Goal: Register for event/course

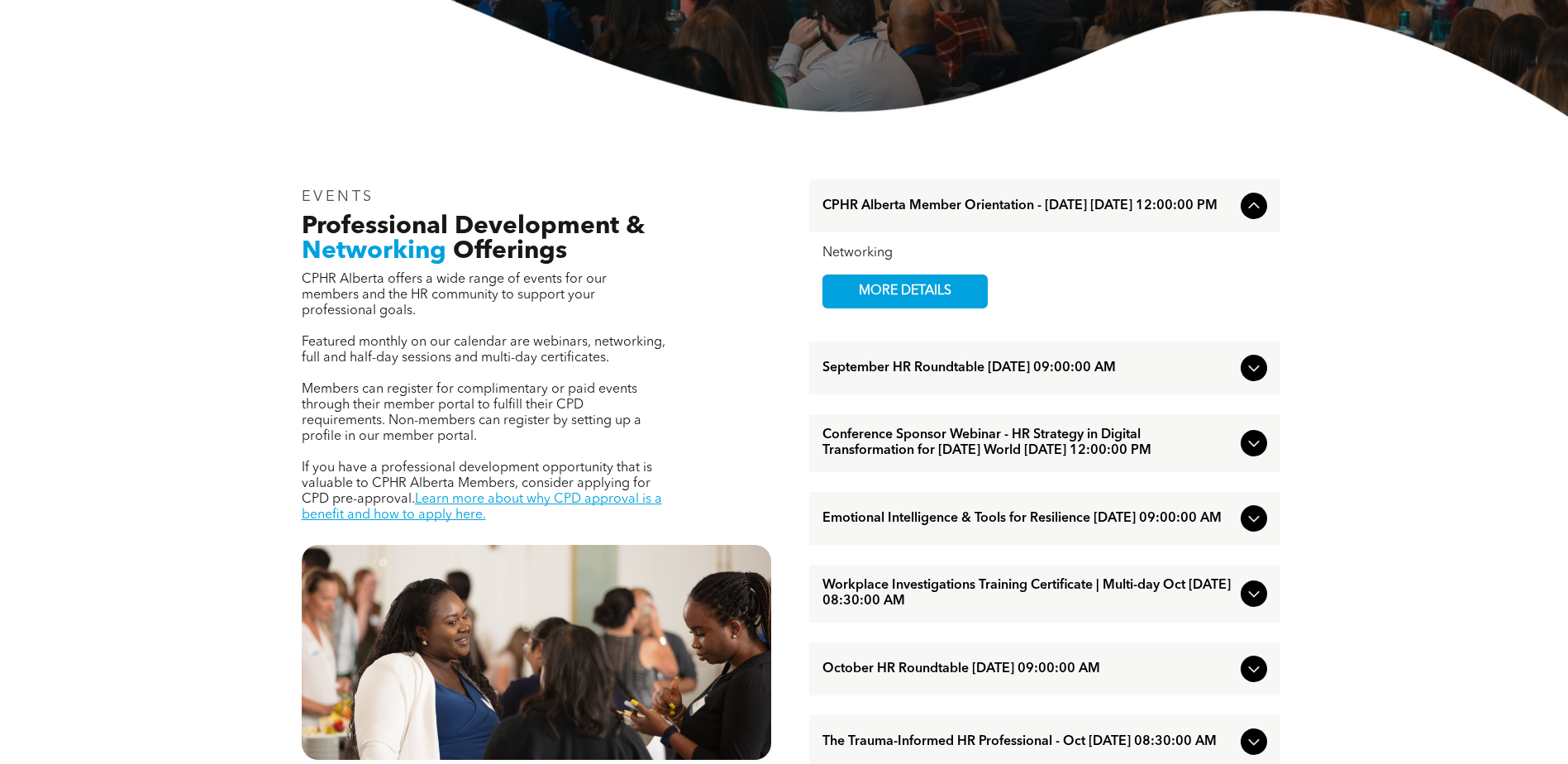
scroll to position [496, 0]
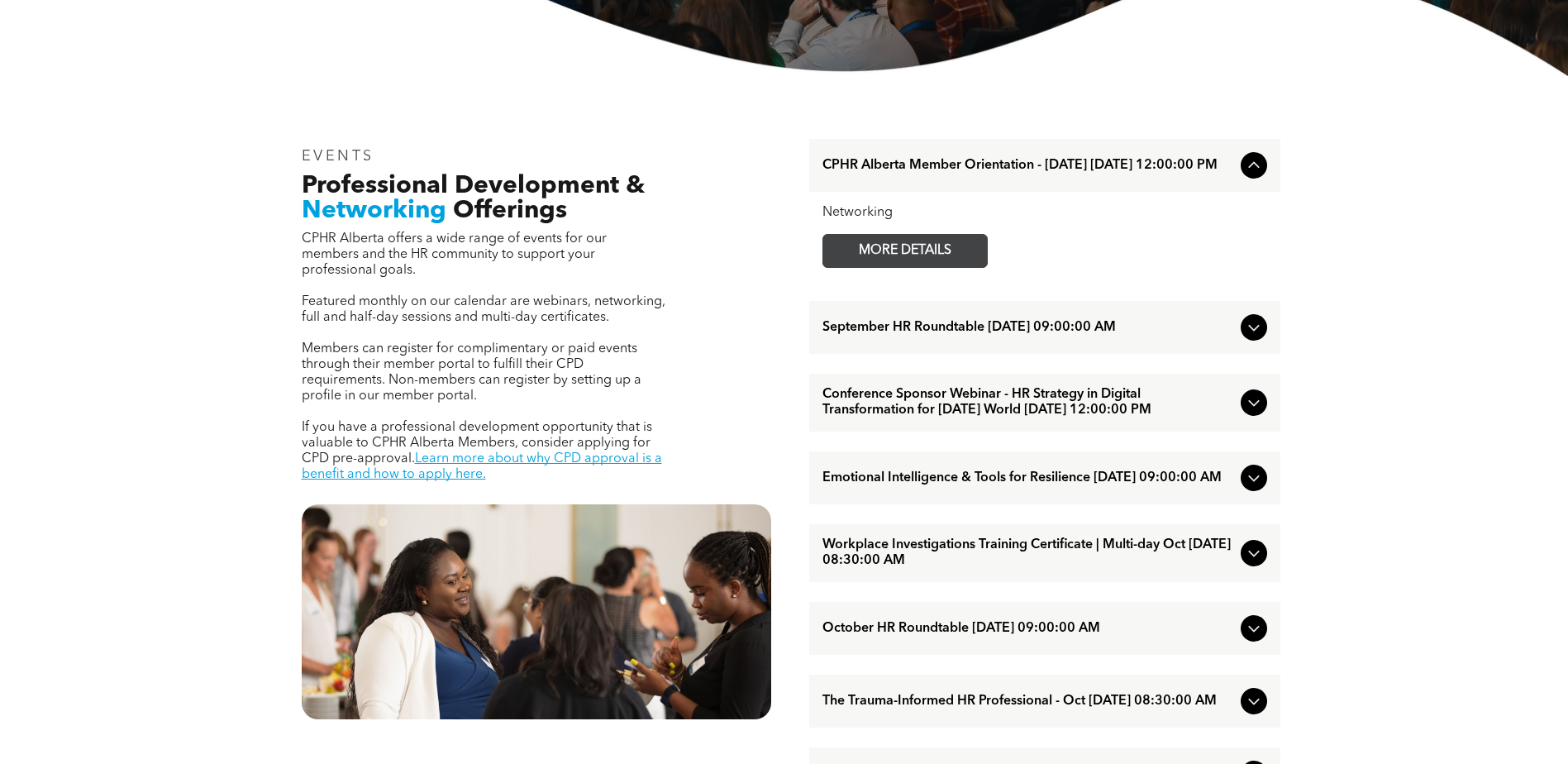
click at [886, 253] on span "MORE DETAILS" at bounding box center [905, 251] width 131 height 32
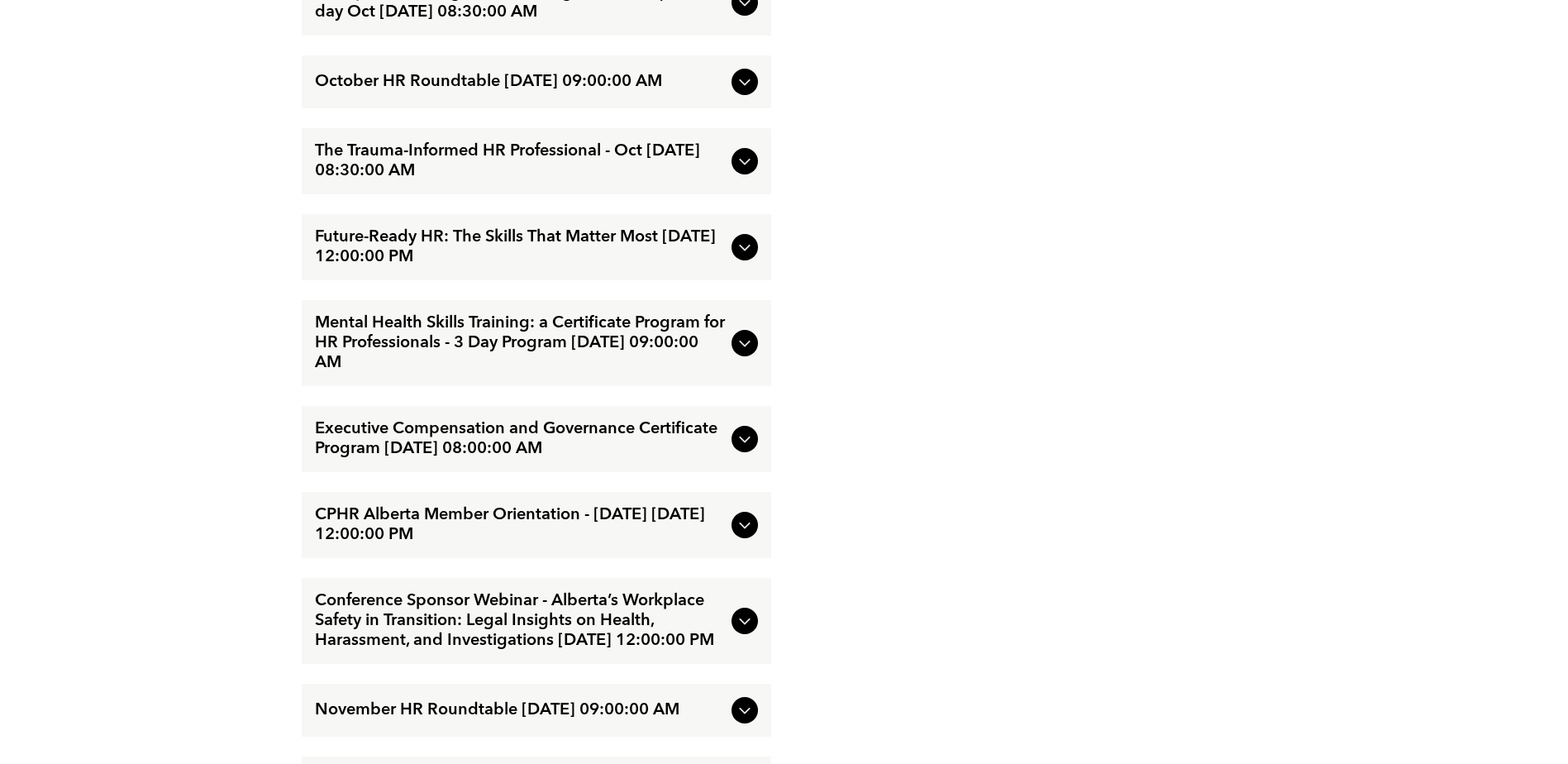
scroll to position [1819, 0]
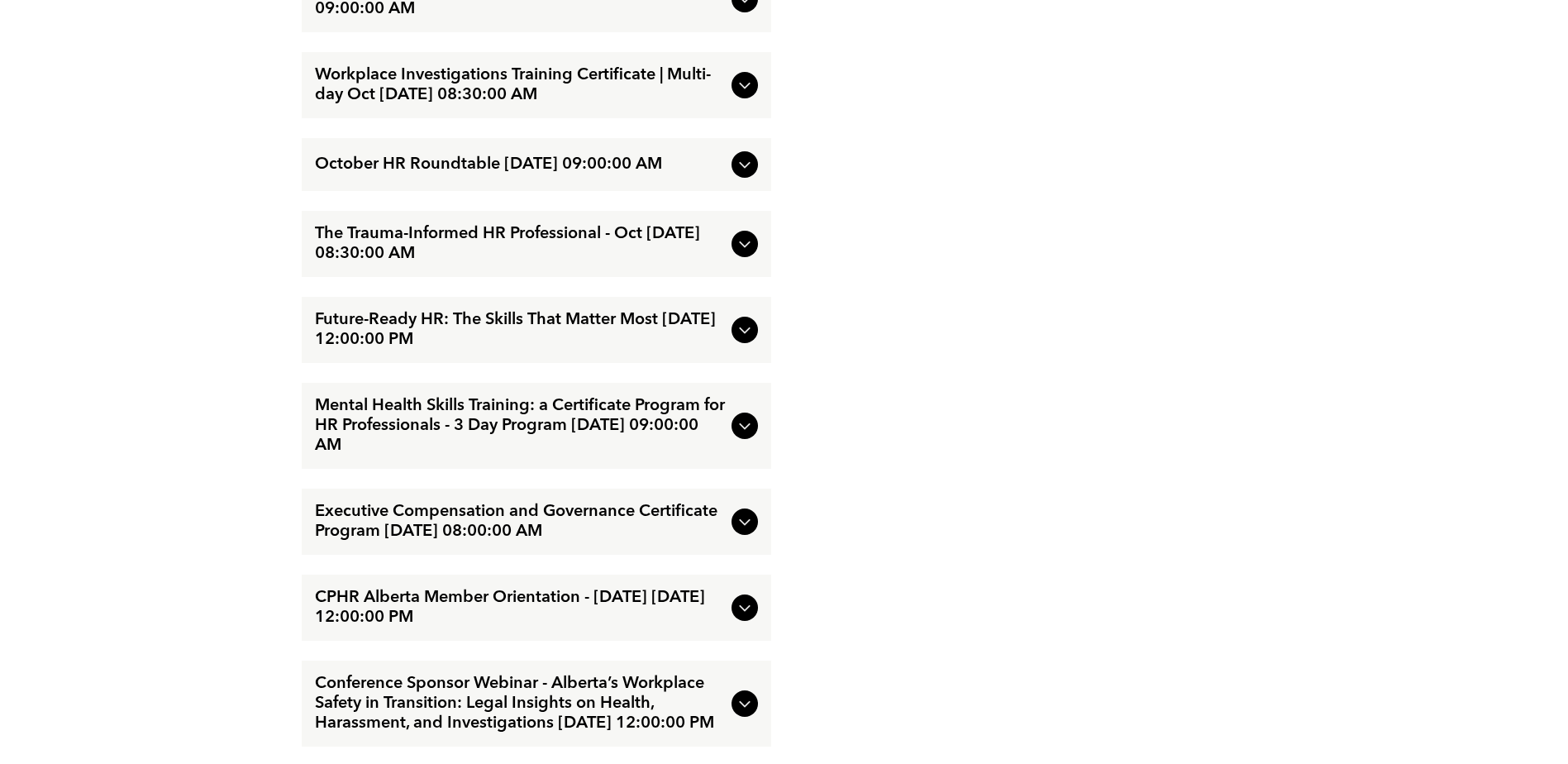
click at [746, 248] on icon at bounding box center [744, 244] width 11 height 6
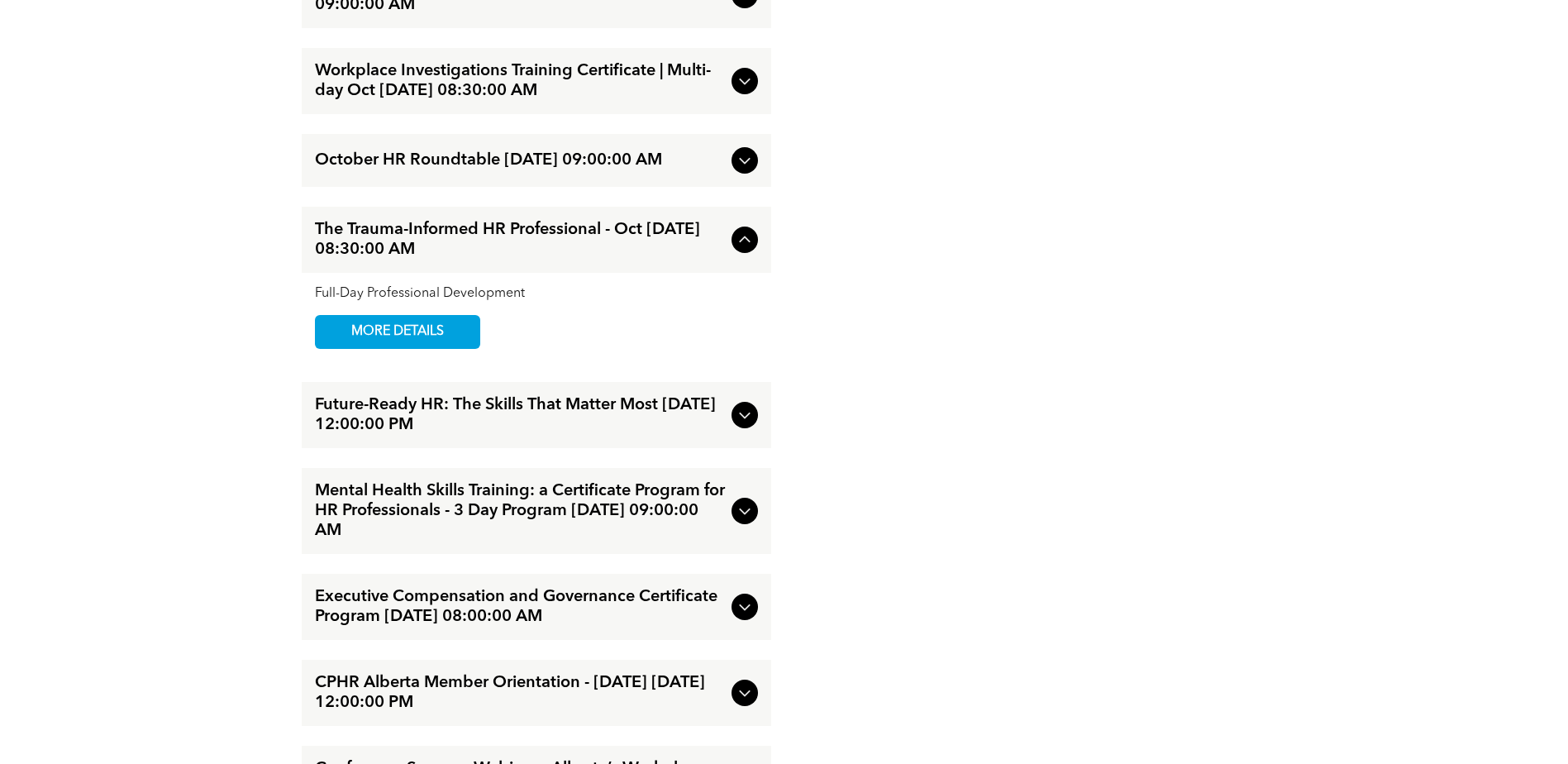
scroll to position [1730, 0]
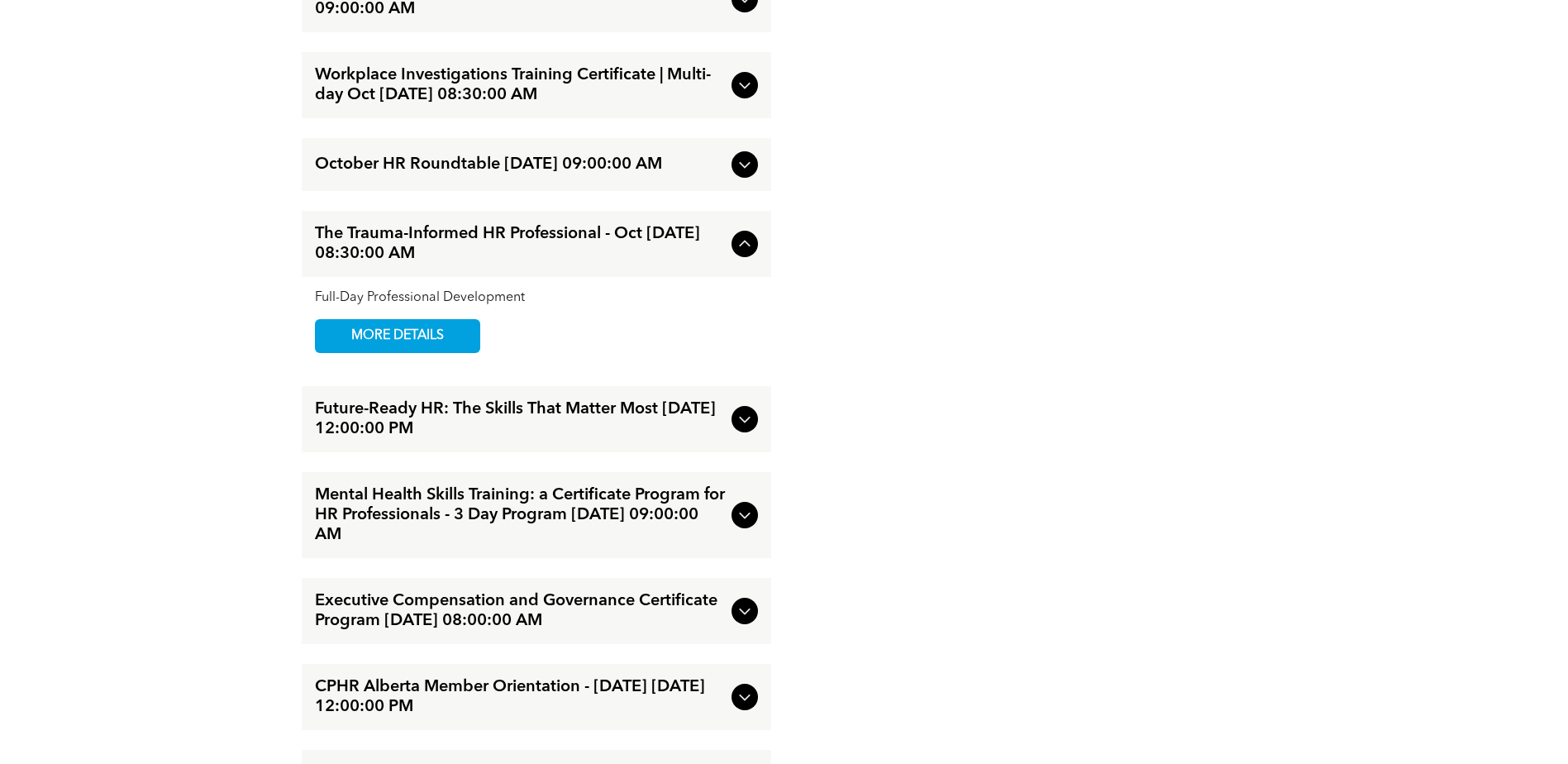
click at [744, 174] on icon at bounding box center [744, 165] width 20 height 20
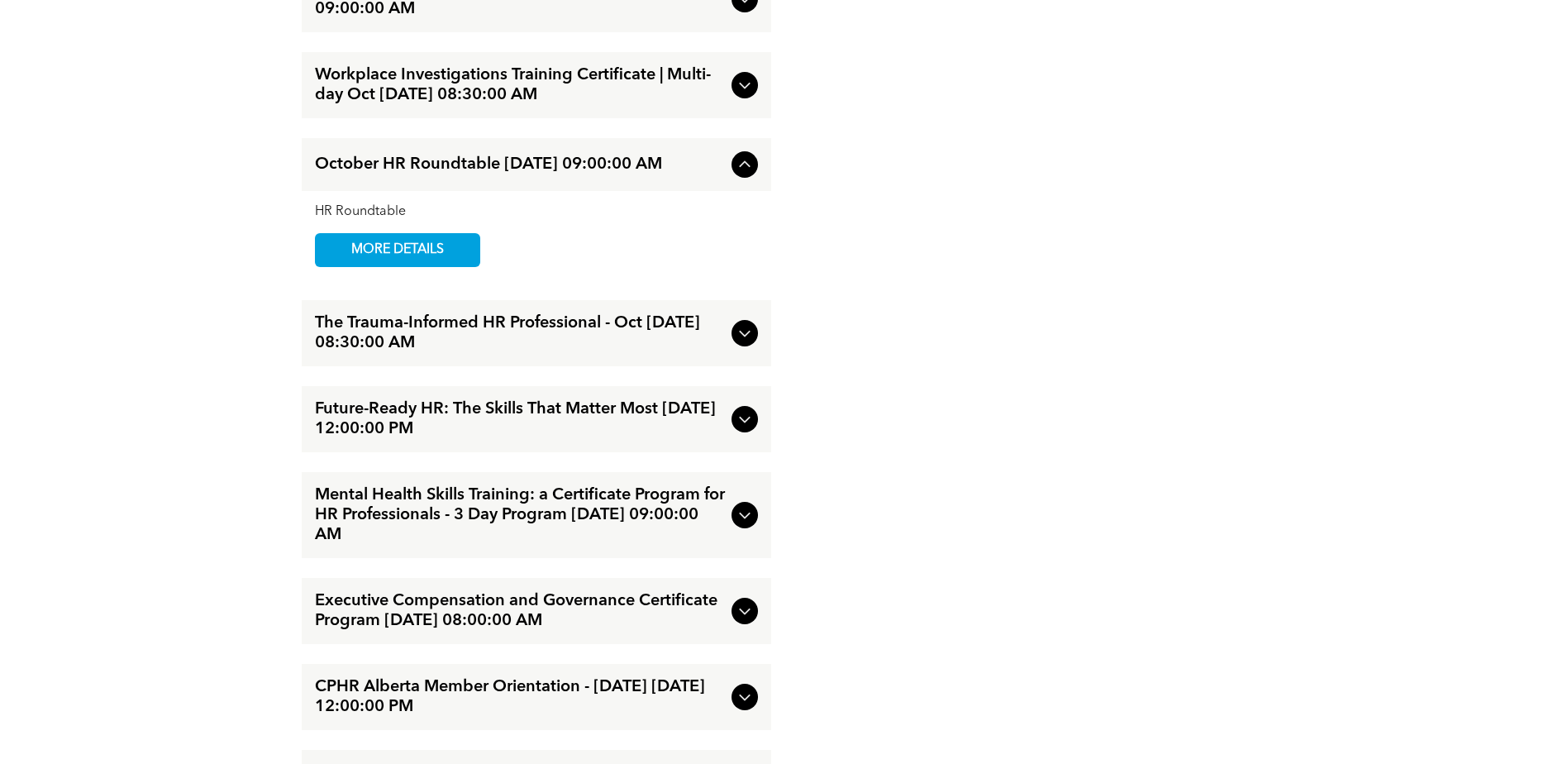
click at [740, 95] on icon at bounding box center [744, 85] width 20 height 20
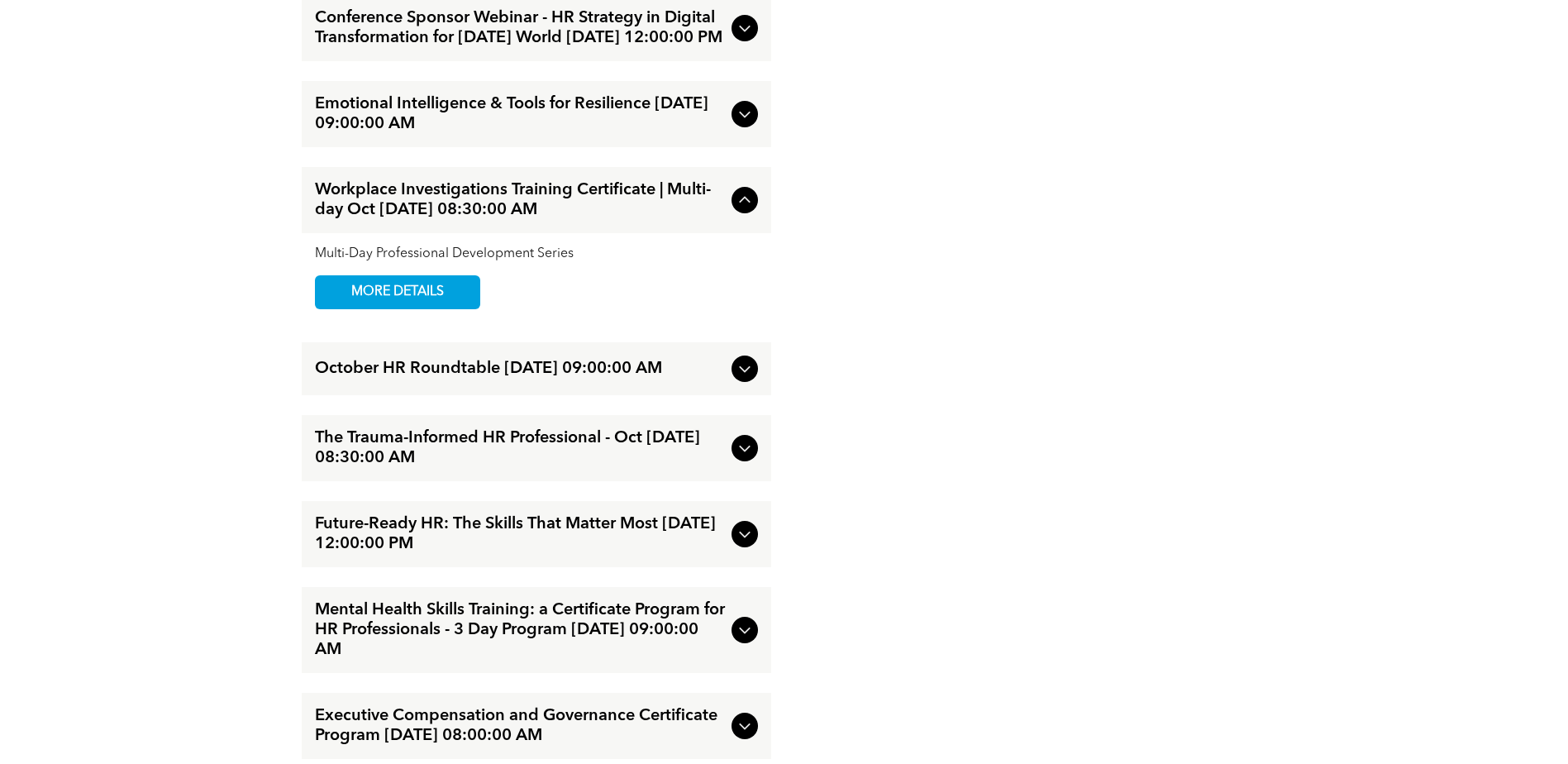
scroll to position [1564, 0]
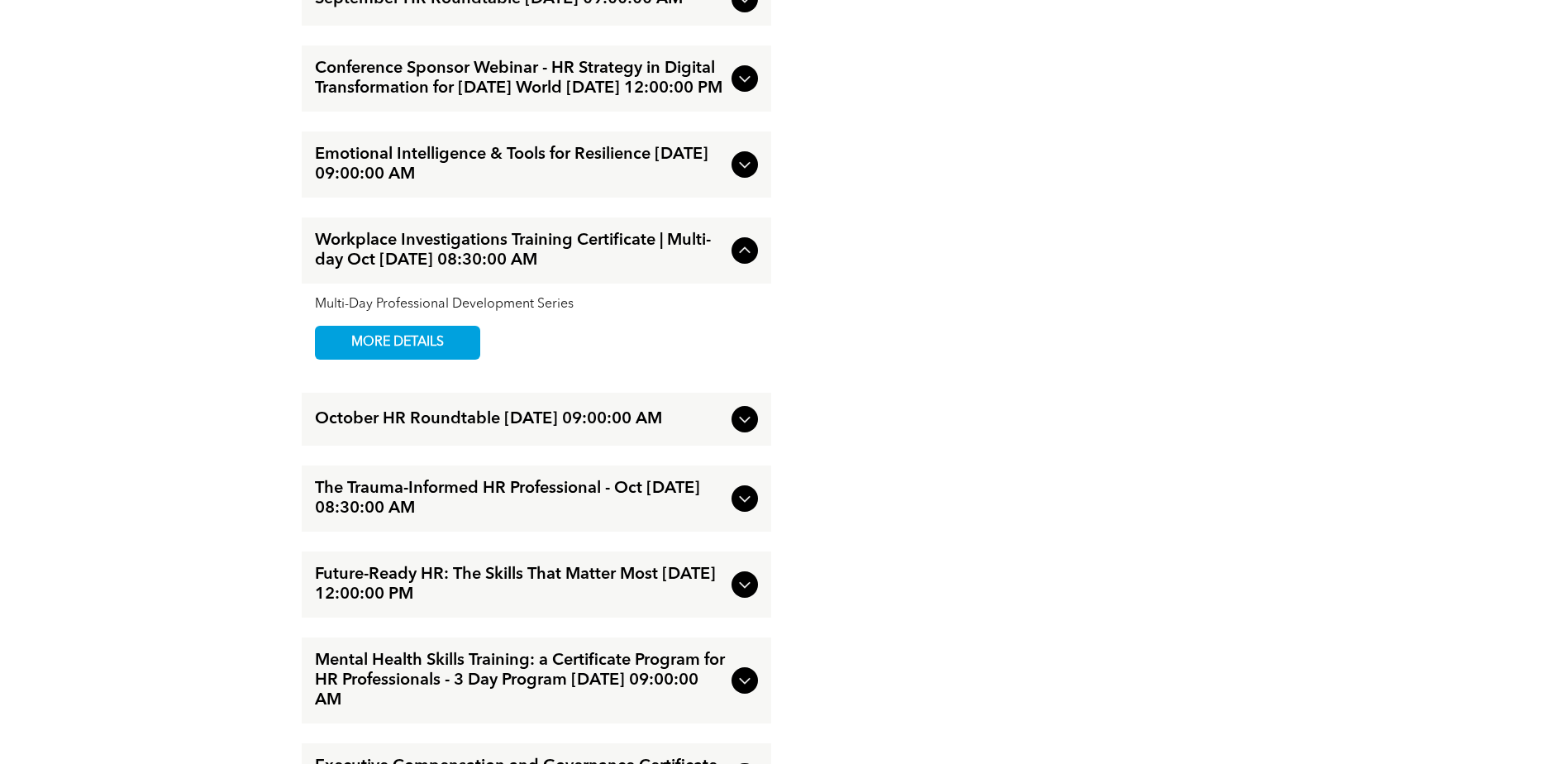
click at [753, 174] on icon at bounding box center [744, 165] width 20 height 20
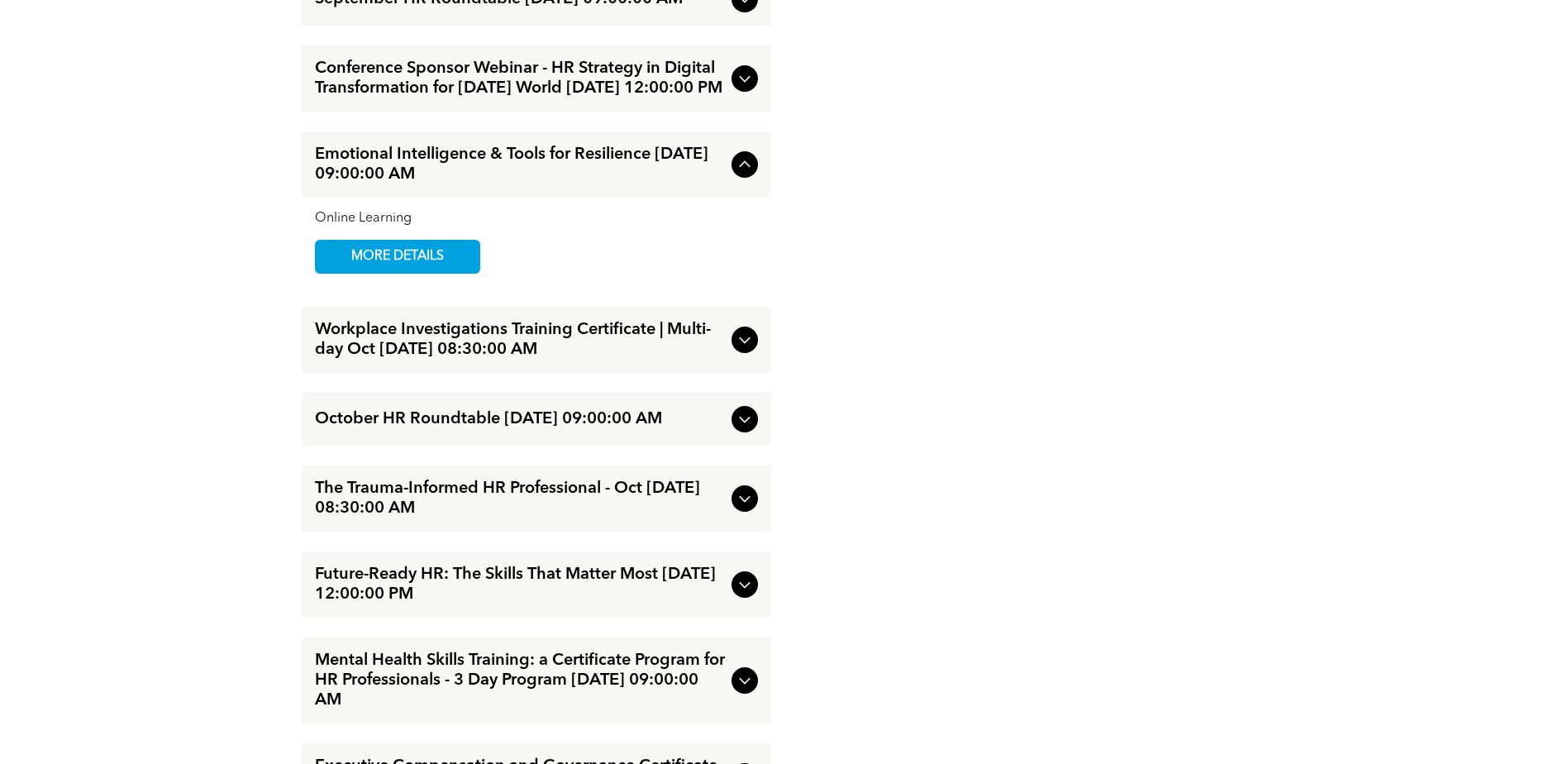
click at [755, 92] on div at bounding box center [745, 78] width 27 height 27
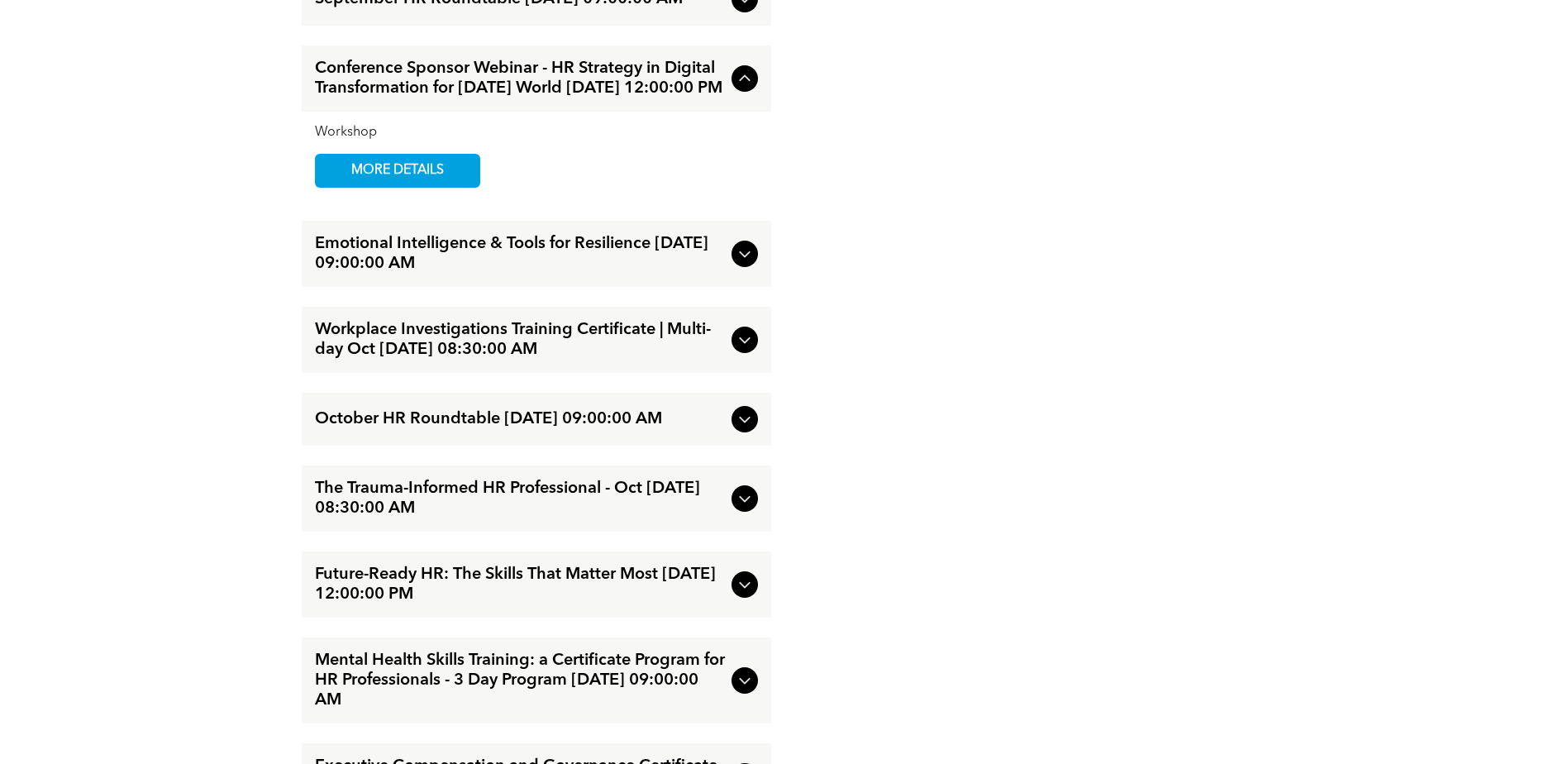
click at [748, 264] on icon at bounding box center [744, 253] width 20 height 20
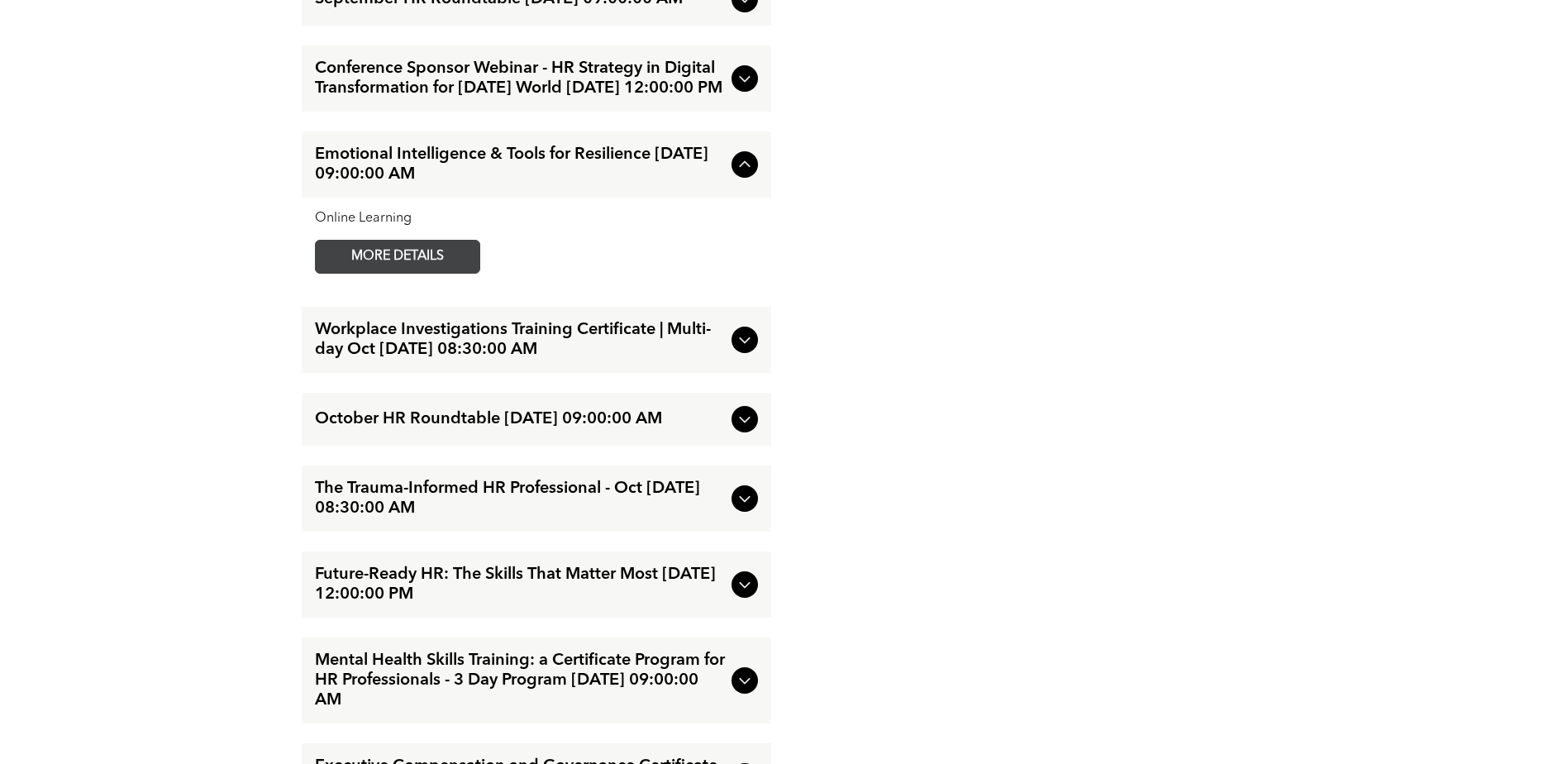
click at [446, 273] on span "MORE DETAILS" at bounding box center [398, 257] width 131 height 32
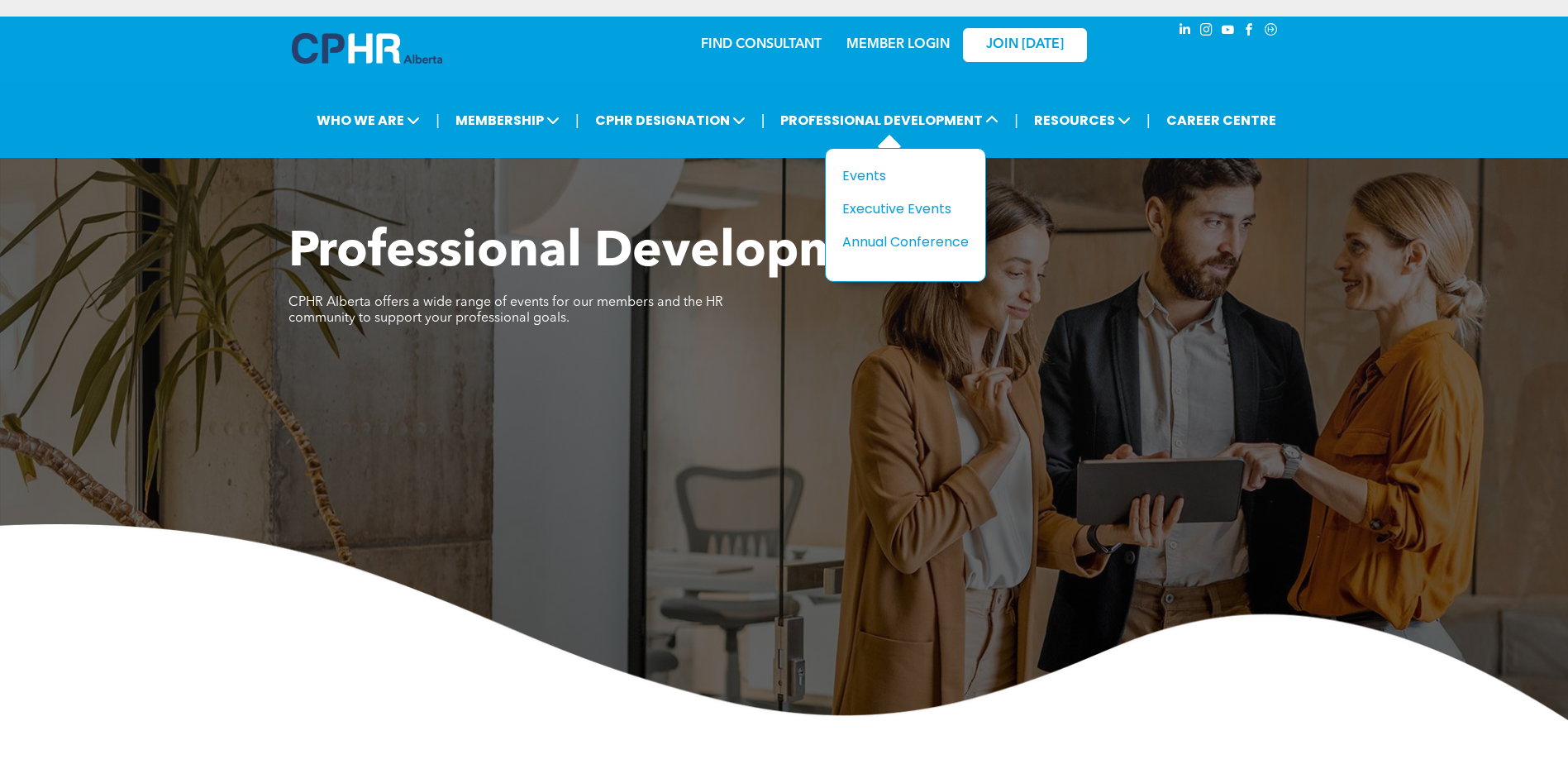
click at [1008, 122] on li "PROFESSIONAL DEVELOPMENT Title Events Executive Events Annual Conference" at bounding box center [889, 120] width 237 height 39
click at [871, 176] on div "Events" at bounding box center [899, 175] width 114 height 20
